Goal: Check status

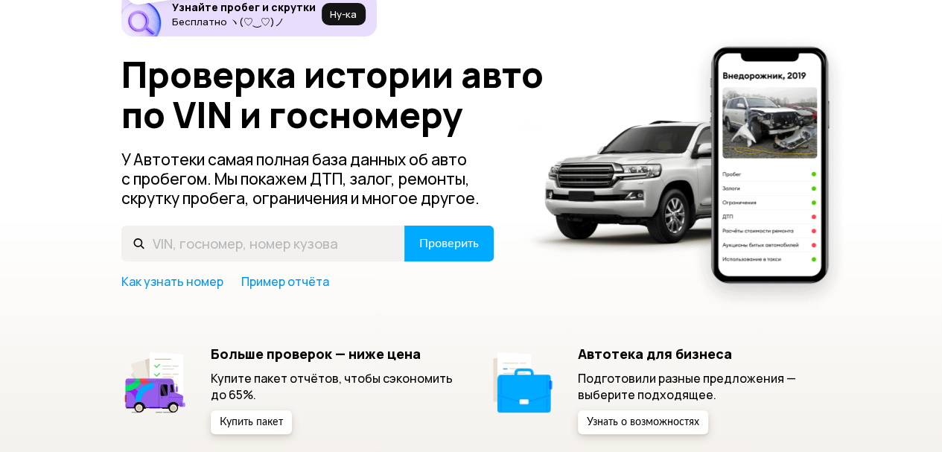
scroll to position [149, 0]
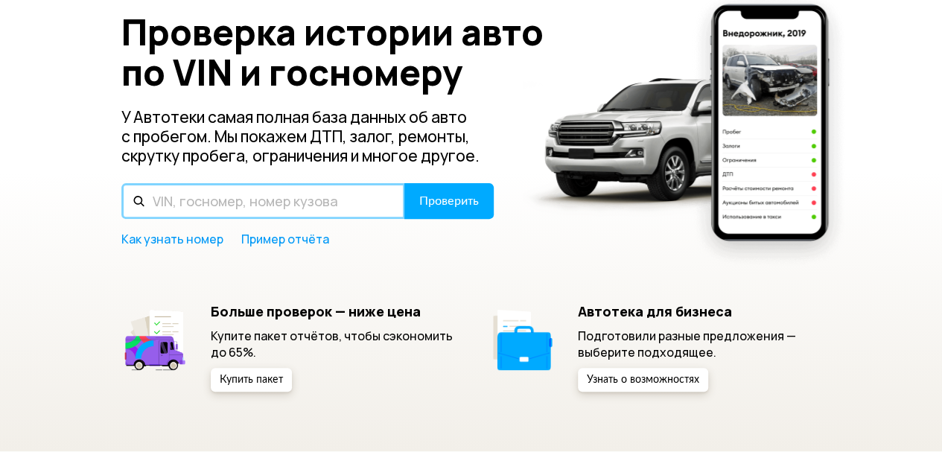
click at [198, 203] on input "text" at bounding box center [263, 201] width 284 height 36
paste input "[US_VEHICLE_IDENTIFICATION_NUMBER]"
type input "[US_VEHICLE_IDENTIFICATION_NUMBER]"
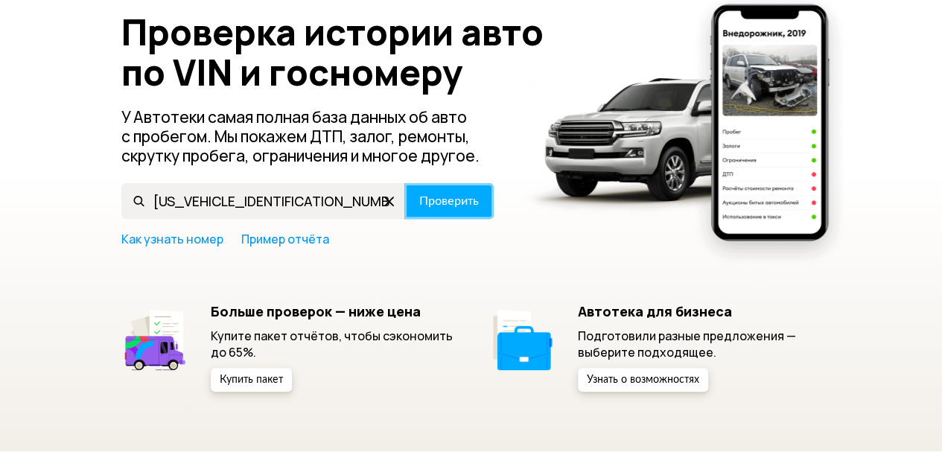
click at [443, 207] on span "Проверить" at bounding box center [449, 201] width 60 height 12
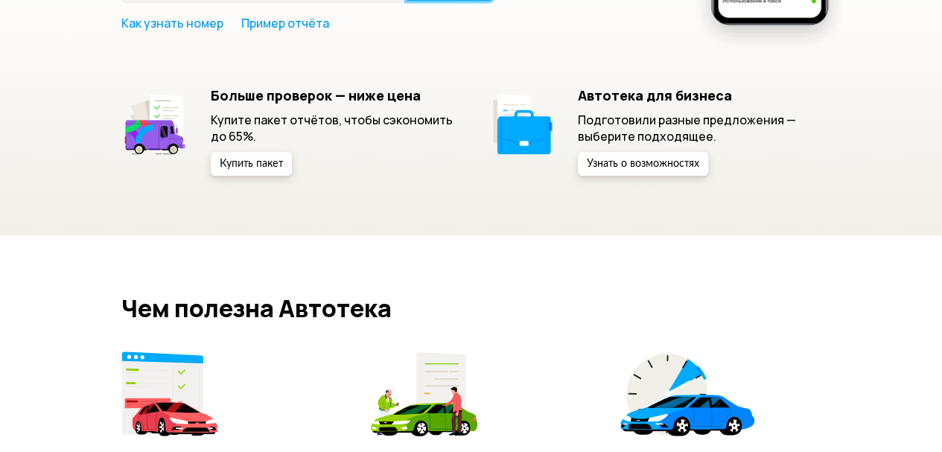
scroll to position [522, 0]
